Goal: Task Accomplishment & Management: Manage account settings

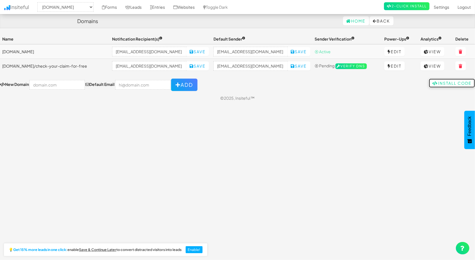
click at [443, 82] on link "Install Code" at bounding box center [452, 82] width 46 height 9
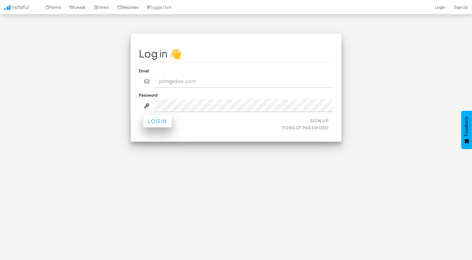
type input "[EMAIL_ADDRESS][DOMAIN_NAME]"
click at [160, 121] on button "Login" at bounding box center [157, 121] width 28 height 12
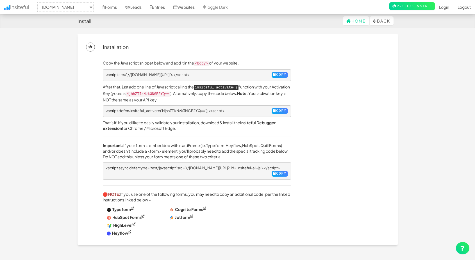
select select "2412"
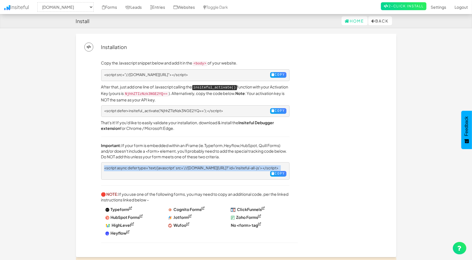
drag, startPoint x: 125, startPoint y: 171, endPoint x: 105, endPoint y: 165, distance: 21.3
click at [105, 165] on pre "<script async defer type='text/javascript' src='//a.insiteful.co/dist/track-all…" at bounding box center [195, 170] width 188 height 17
copy pre "<script async defer type='text/javascript' src='//a.insiteful.co/dist/track-all…"
click at [115, 8] on link "Forms" at bounding box center [109, 7] width 23 height 14
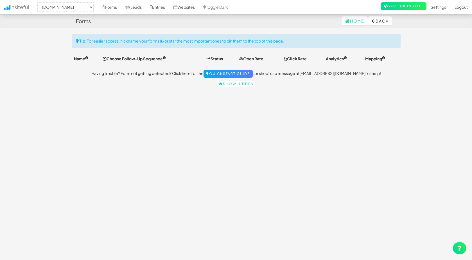
select select "2412"
click at [139, 7] on link "Leads" at bounding box center [133, 7] width 25 height 14
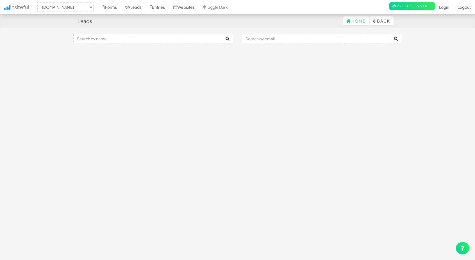
select select "2412"
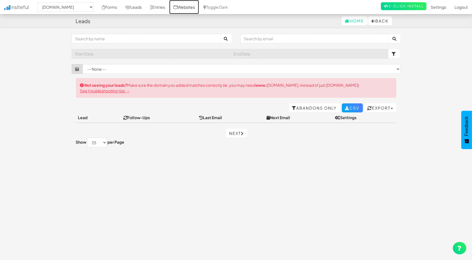
click at [195, 9] on link "Websites" at bounding box center [184, 7] width 30 height 14
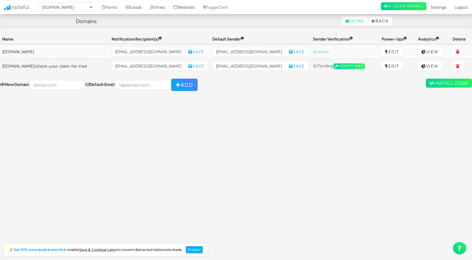
select select "2412"
click at [55, 83] on input "text" at bounding box center [57, 85] width 55 height 10
type input "www.carinjurypayouts.com"
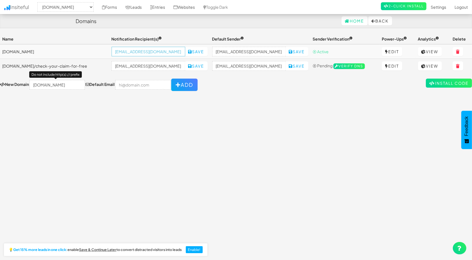
scroll to position [0, 0]
click at [176, 50] on input "info@carinjurypayouts.com" at bounding box center [149, 52] width 74 height 10
click at [139, 81] on input "email" at bounding box center [142, 85] width 55 height 10
paste input "info@carinjurypayouts.com"
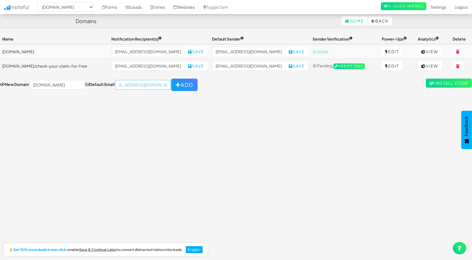
type input "[EMAIL_ADDRESS][DOMAIN_NAME]"
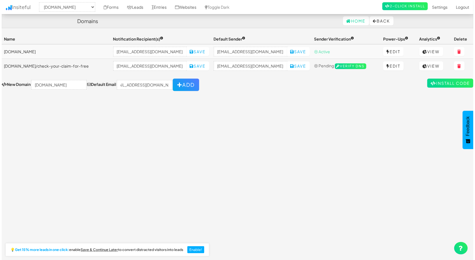
scroll to position [0, 0]
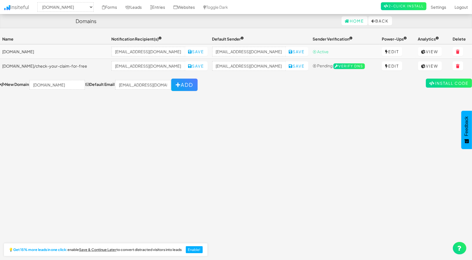
click at [199, 99] on div "Toggle navigation Insiteful -- None -- accommodating-provenance-honey.heyflow.s…" at bounding box center [236, 144] width 472 height 221
click at [177, 86] on button "Add" at bounding box center [184, 84] width 26 height 12
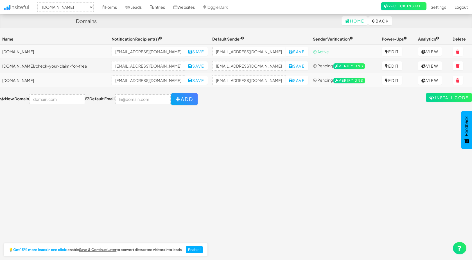
select select "2412"
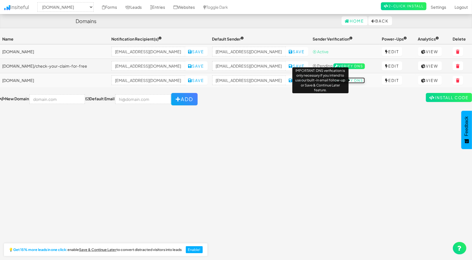
click at [358, 82] on span "Verify DNS" at bounding box center [348, 81] width 31 height 6
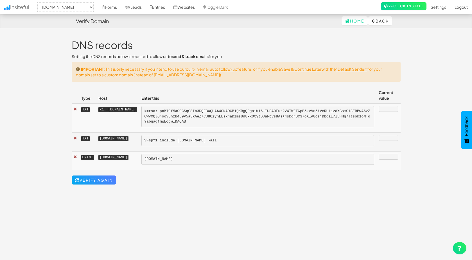
select select "2412"
click at [263, 113] on pre "k=rsa; p=MIGfMA0GCSqGSIb3DQEBAQUAA4GNADCBiQKBgQDgniWi6+IUEA0Eut2V4TWFTGpB5kvVn5…" at bounding box center [257, 117] width 233 height 22
click at [185, 114] on pre "k=rsa; p=MIGfMA0GCSqGSIb3DQEBAQUAA4GNADCBiQKBgQDgniWi6+IUEA0Eut2V4TWFTGpB5kvVn5…" at bounding box center [257, 117] width 233 height 22
drag, startPoint x: 133, startPoint y: 109, endPoint x: 95, endPoint y: 109, distance: 38.5
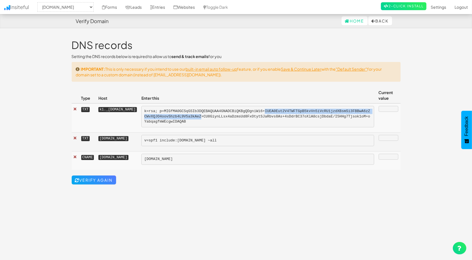
click at [95, 109] on tr "TXT k1._domainkey.www.carinjurypayouts.com k=rsa; p=MIGfMA0GCSqGSIb3DQEBAQUAA4G…" at bounding box center [236, 117] width 329 height 29
copy tr "k1._domainkey.www."
drag, startPoint x: 259, startPoint y: 123, endPoint x: 175, endPoint y: 106, distance: 86.3
click at [175, 106] on tr "TXT k1._domainkey.www.carinjurypayouts.com k=rsa; p=MIGfMA0GCSqGSIb3DQEBAQUAA4G…" at bounding box center [236, 117] width 329 height 29
copy tr "k=rsa; p=MIGfMA0GCSqGSIb3DQEBAQUAA4GNADCBiQKBgQDgniWi6+IUEA0Eut2V4TWFTGpB5kvVn5…"
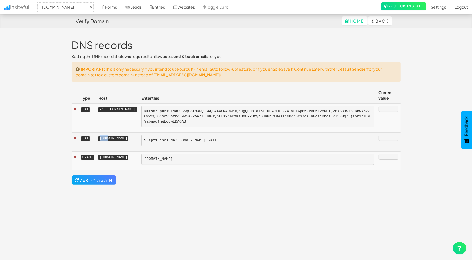
drag, startPoint x: 105, startPoint y: 138, endPoint x: 99, endPoint y: 138, distance: 6.5
click at [99, 138] on kbd "www.carinjurypayouts.com" at bounding box center [113, 138] width 30 height 5
drag, startPoint x: 246, startPoint y: 141, endPoint x: 181, endPoint y: 141, distance: 65.2
click at [181, 141] on pre "v=spf1 include:mailgun.org ~all" at bounding box center [257, 140] width 233 height 11
copy pre "v=spf1 include:mailgun.org ~all"
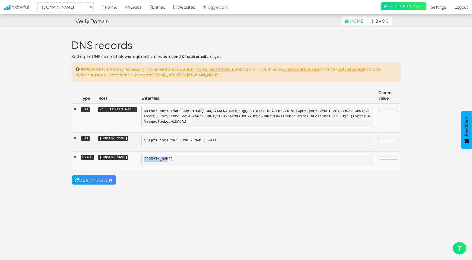
drag, startPoint x: 211, startPoint y: 160, endPoint x: 181, endPoint y: 158, distance: 31.0
click at [181, 158] on pre "mailgun.org" at bounding box center [257, 159] width 233 height 11
copy pre "mailgun.org"
click at [111, 179] on link "Verify Again" at bounding box center [94, 179] width 44 height 9
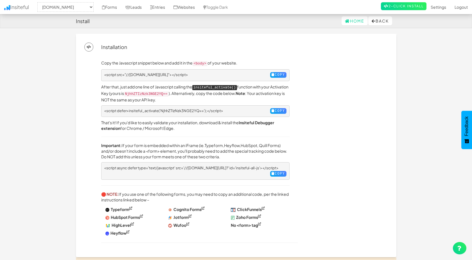
select select "2412"
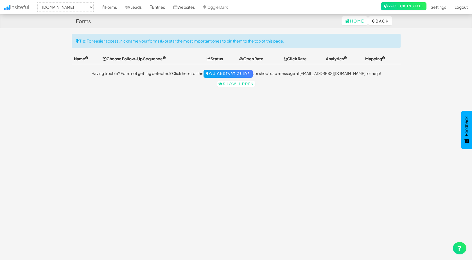
select select "2412"
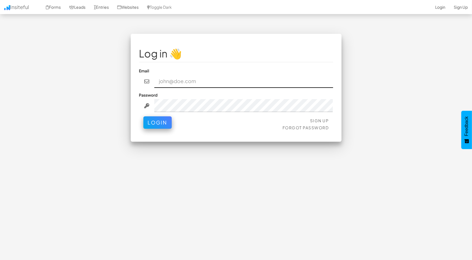
type input "privacy@carinjurypayouts.com"
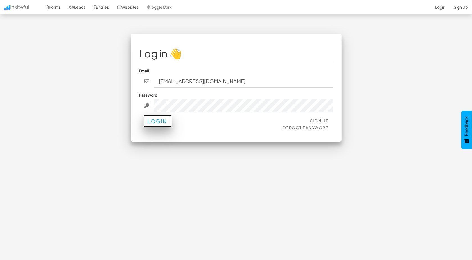
click at [163, 121] on button "Login" at bounding box center [157, 121] width 28 height 12
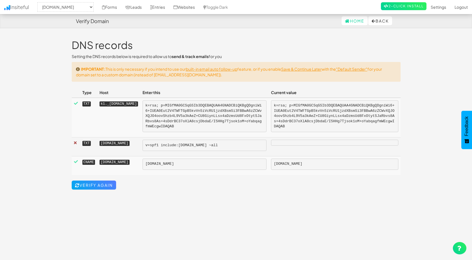
select select "2412"
click at [98, 181] on link "Verify Again" at bounding box center [94, 184] width 44 height 9
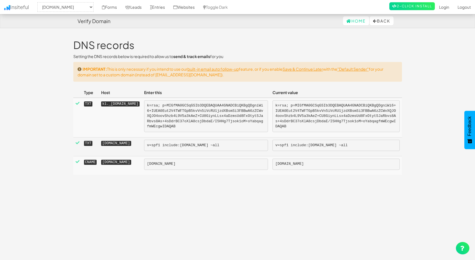
select select "2412"
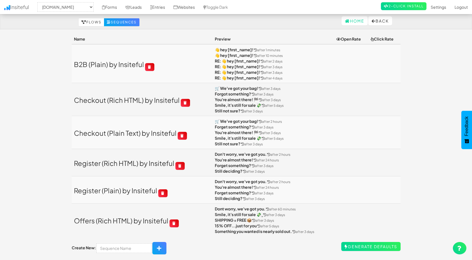
select select "2412"
click at [111, 5] on link "Forms" at bounding box center [109, 7] width 23 height 14
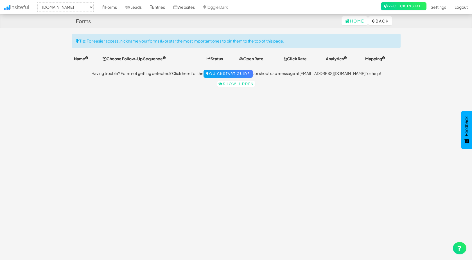
select select "2412"
click at [197, 8] on link "Websites" at bounding box center [184, 7] width 30 height 14
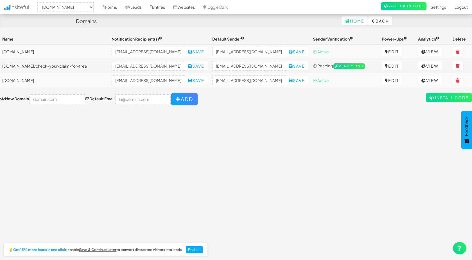
select select "2412"
click at [441, 99] on link "Install Code" at bounding box center [449, 97] width 46 height 9
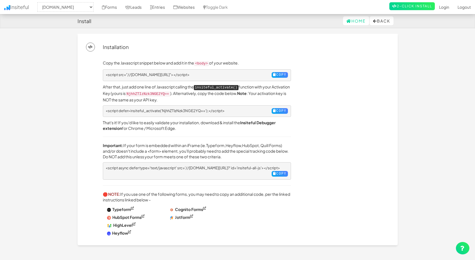
select select "2412"
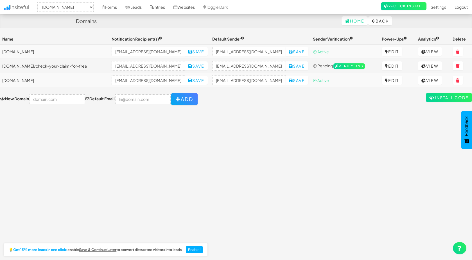
select select "2412"
click at [115, 5] on link "Forms" at bounding box center [109, 7] width 23 height 14
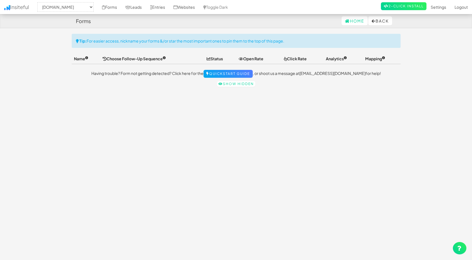
select select "2412"
click at [113, 6] on link "Forms" at bounding box center [109, 7] width 23 height 14
select select "2412"
click at [135, 6] on link "Leads" at bounding box center [133, 7] width 25 height 14
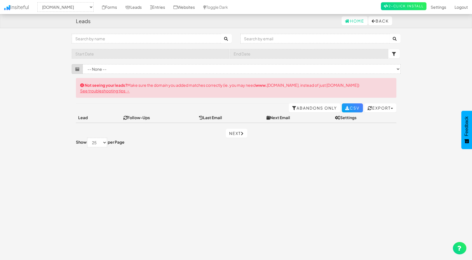
select select "2412"
click at [118, 7] on link "Forms" at bounding box center [109, 7] width 23 height 14
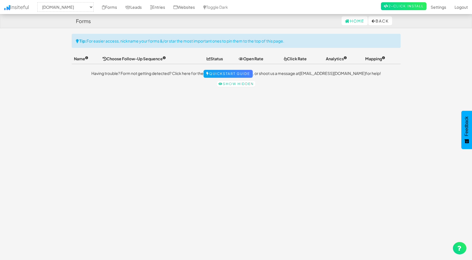
select select "2412"
click at [188, 6] on link "Websites" at bounding box center [184, 7] width 30 height 14
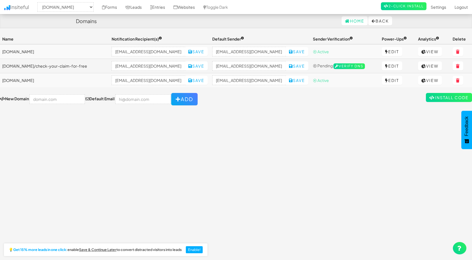
select select "2412"
click at [440, 68] on link "View" at bounding box center [430, 65] width 24 height 9
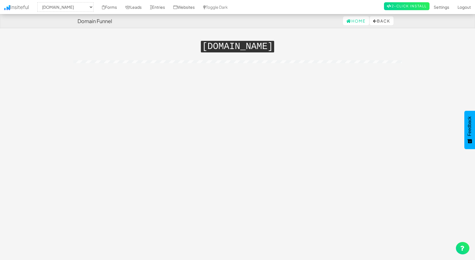
select select "2412"
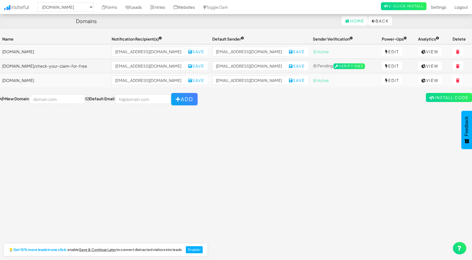
select select "2412"
click at [435, 51] on link "View" at bounding box center [430, 51] width 24 height 9
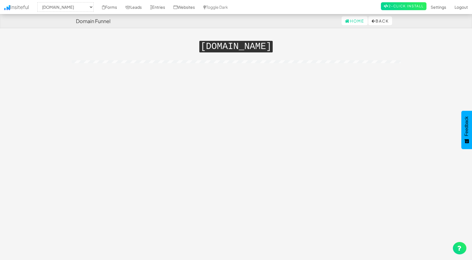
select select "2412"
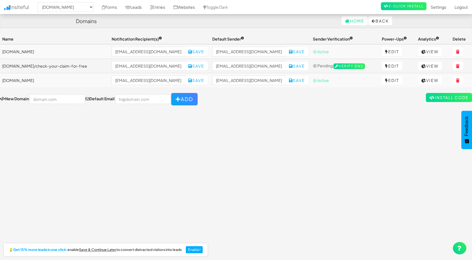
select select "2412"
click at [442, 82] on link "View" at bounding box center [430, 80] width 24 height 9
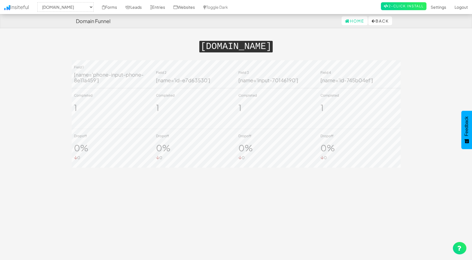
select select "2412"
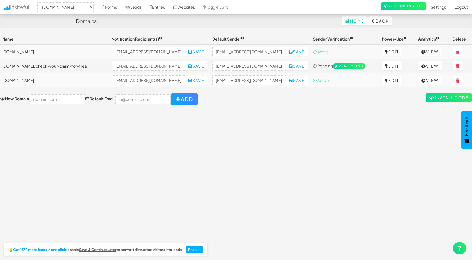
select select "2412"
click at [118, 8] on link "Forms" at bounding box center [109, 7] width 23 height 14
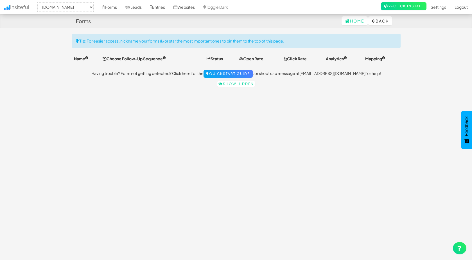
select select "2412"
click at [138, 5] on link "Leads" at bounding box center [133, 7] width 25 height 14
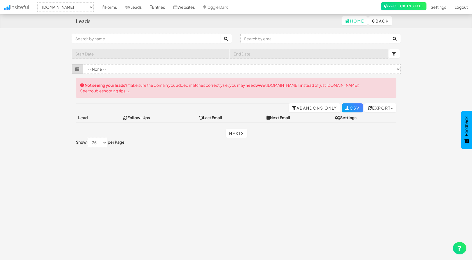
select select "2412"
click at [185, 8] on link "Websites" at bounding box center [184, 7] width 30 height 14
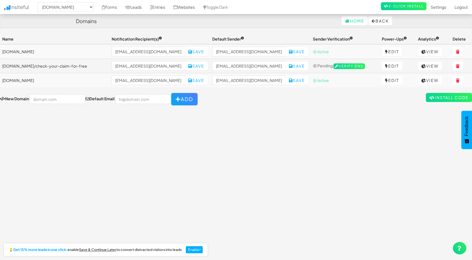
select select "2412"
click at [426, 79] on icon at bounding box center [423, 80] width 5 height 4
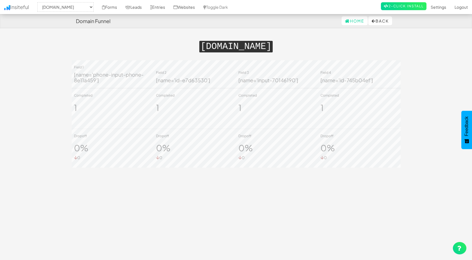
select select "2412"
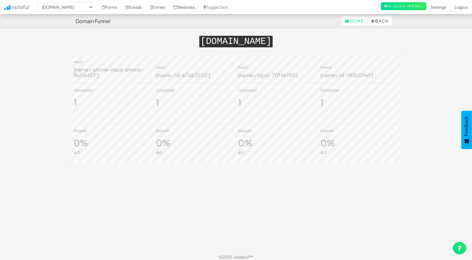
scroll to position [9, 0]
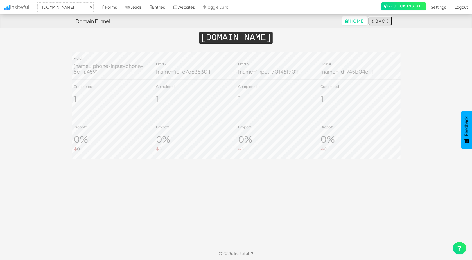
click at [386, 21] on button "Back" at bounding box center [380, 20] width 24 height 9
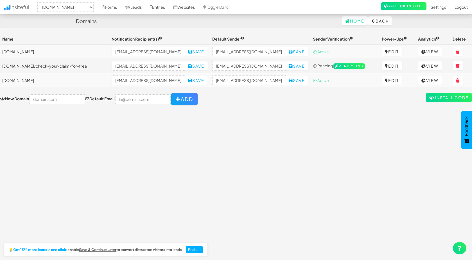
select select "2412"
click at [438, 80] on link "View" at bounding box center [430, 80] width 24 height 9
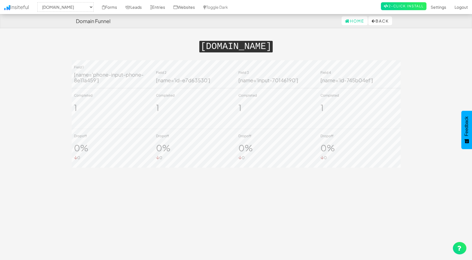
select select "2412"
click at [379, 22] on button "Back" at bounding box center [380, 20] width 24 height 9
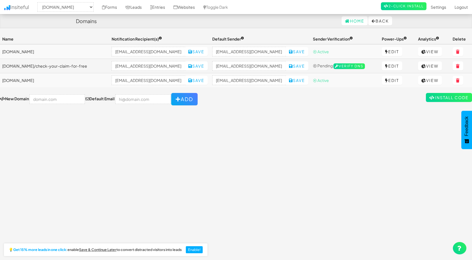
select select "2412"
click at [118, 8] on link "Forms" at bounding box center [109, 7] width 23 height 14
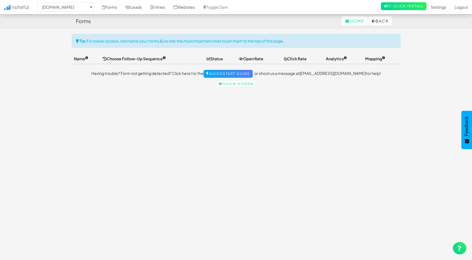
select select "2412"
click at [164, 8] on link "Entries" at bounding box center [157, 7] width 23 height 14
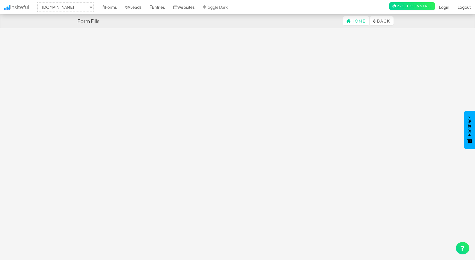
select select "2412"
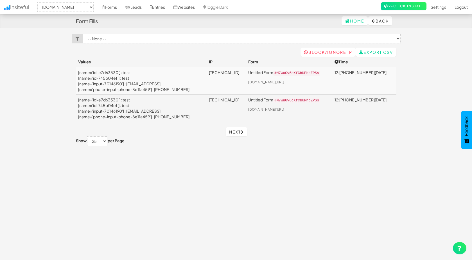
select select "2411"
click at [398, 38] on select "-- None -- Untitled Form (www.carinjurypayouts.com/#M7wuGv6cXfCbUPhpZPSs)" at bounding box center [242, 39] width 318 height 10
select select "f68af8a98027402.09373522"
click at [83, 34] on select "-- None -- Untitled Form (www.carinjurypayouts.com/#M7wuGv6cXfCbUPhpZPSs)" at bounding box center [242, 39] width 318 height 10
select select "2411"
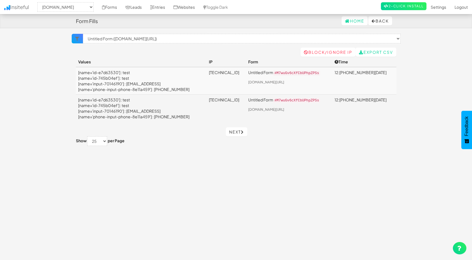
select select "f68af8a98027402.09373522"
